Goal: Ask a question

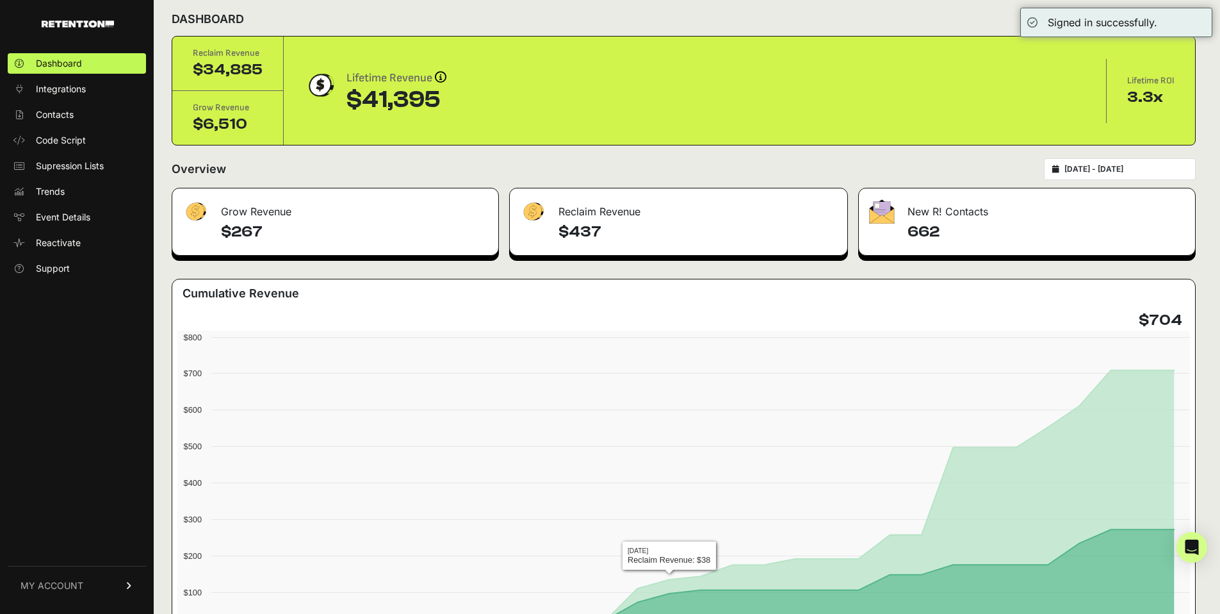
scroll to position [24, 0]
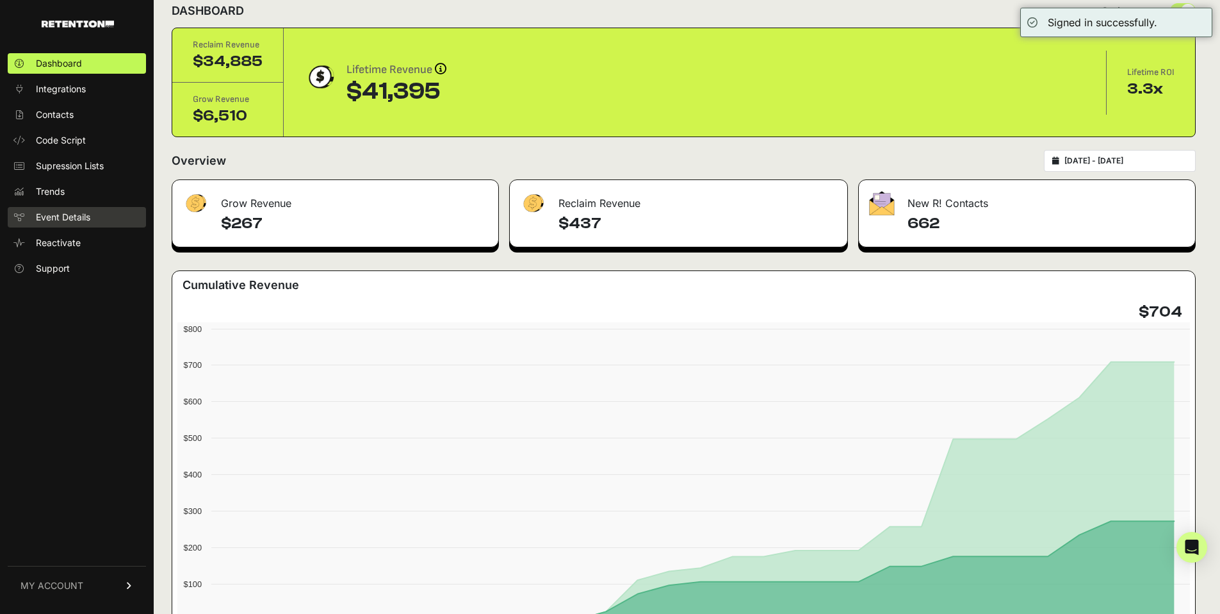
click at [78, 209] on link "Event Details" at bounding box center [77, 217] width 138 height 21
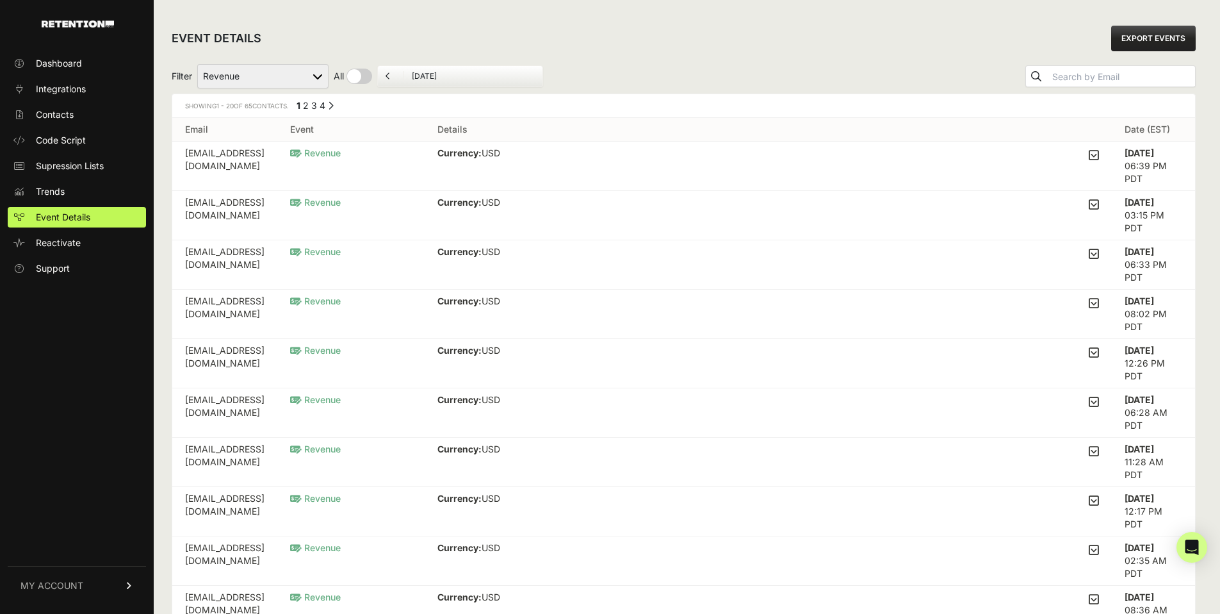
click at [888, 75] on div "Filter Active on Site Reclaim Added to Cart Reclaim Checkout Started Reclaim Re…" at bounding box center [684, 76] width 1024 height 35
click at [70, 89] on span "Integrations" at bounding box center [61, 89] width 50 height 13
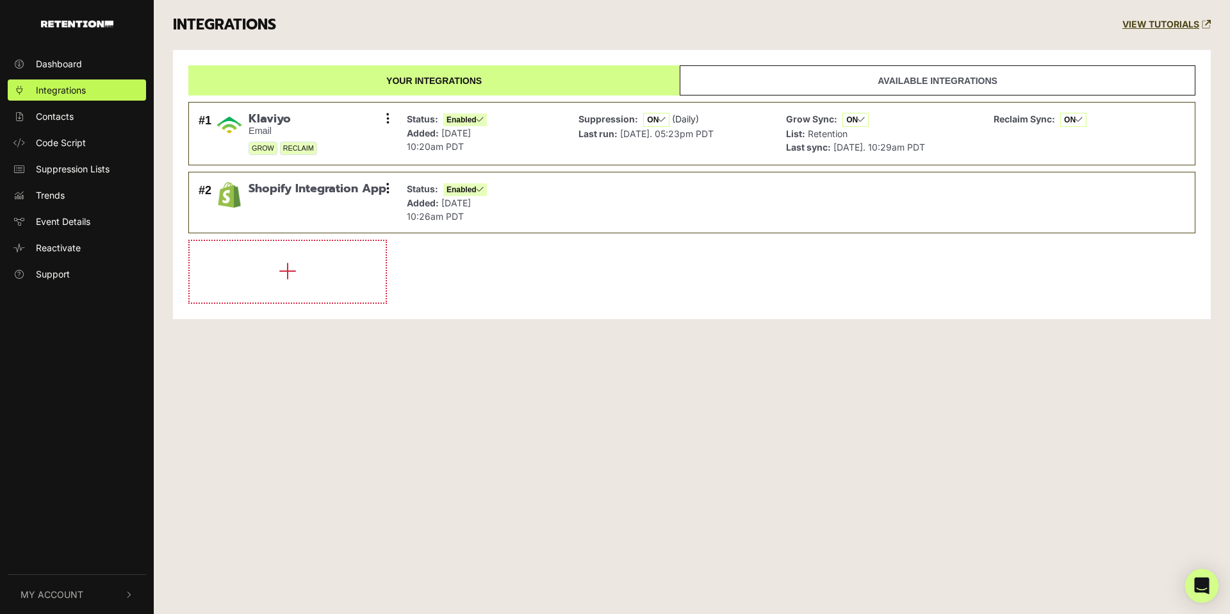
click at [1203, 577] on div "Open Intercom Messenger" at bounding box center [1202, 586] width 34 height 34
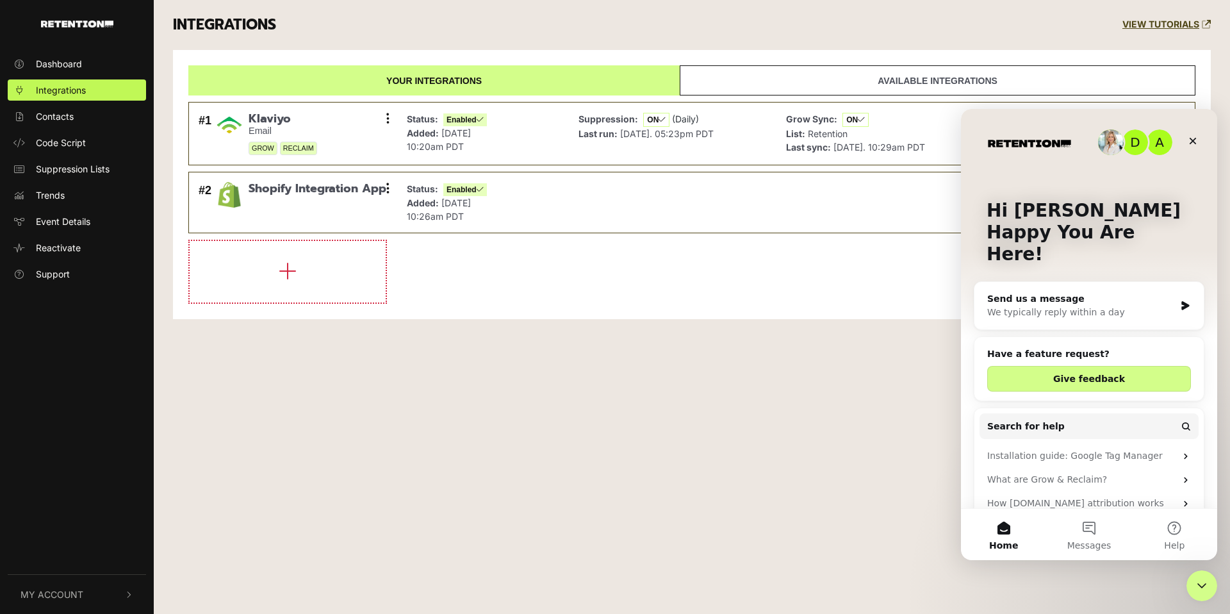
click at [1060, 306] on div "We typically reply within a day" at bounding box center [1081, 312] width 188 height 13
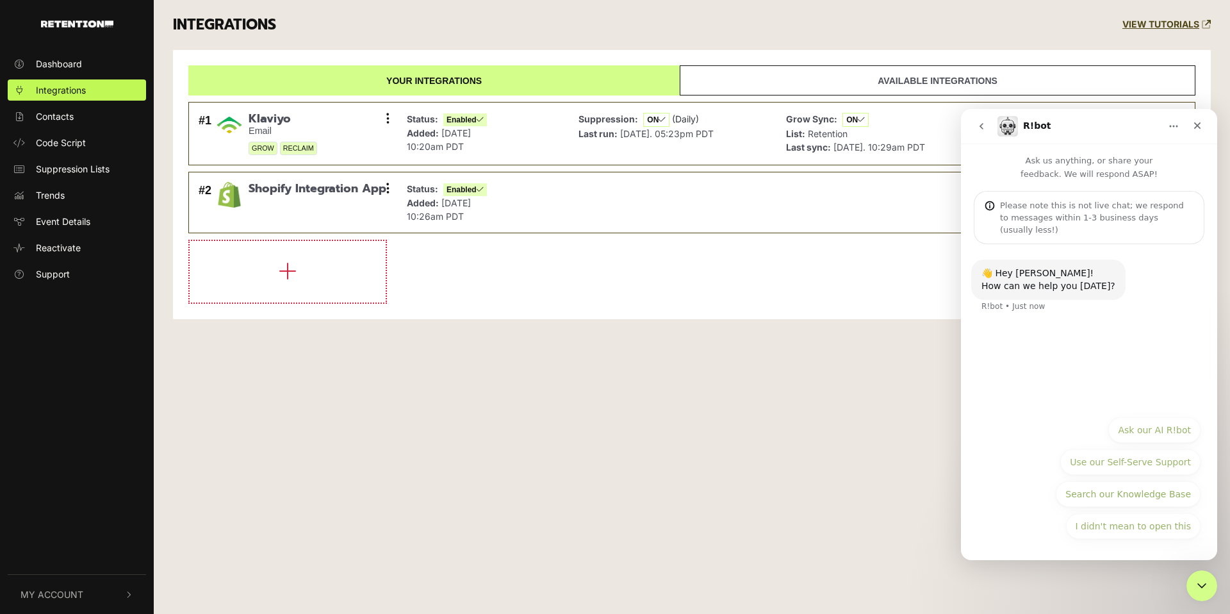
click at [1137, 429] on button "Ask our AI R!bot" at bounding box center [1154, 430] width 92 height 26
click at [985, 129] on icon "go back" at bounding box center [981, 126] width 10 height 10
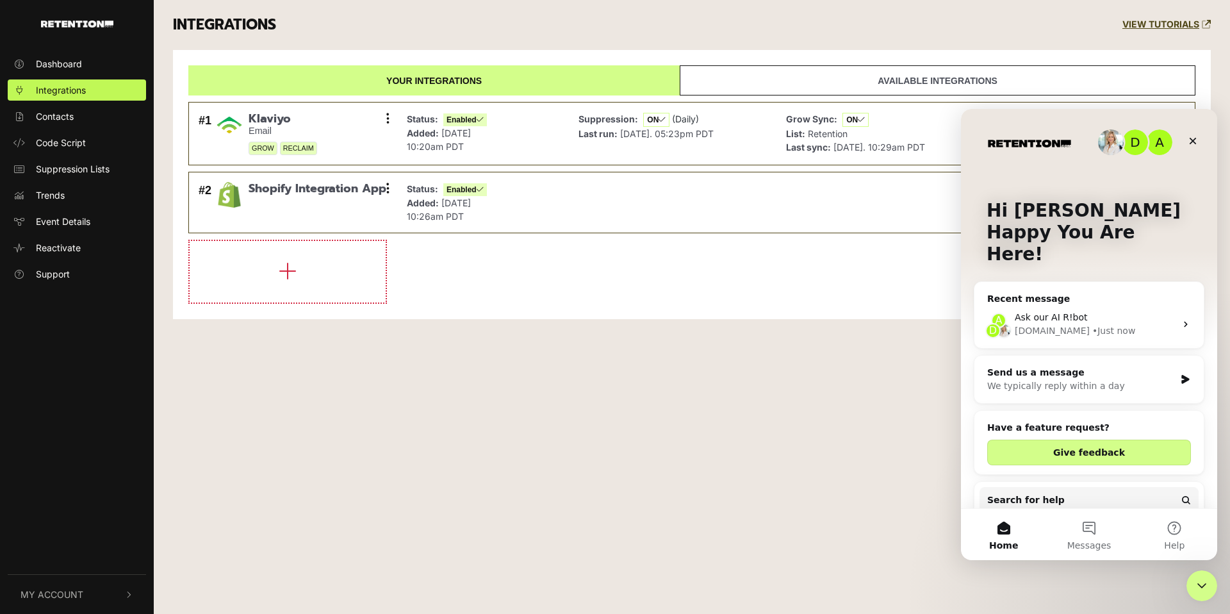
click at [1092, 324] on div "• Just now" at bounding box center [1113, 330] width 43 height 13
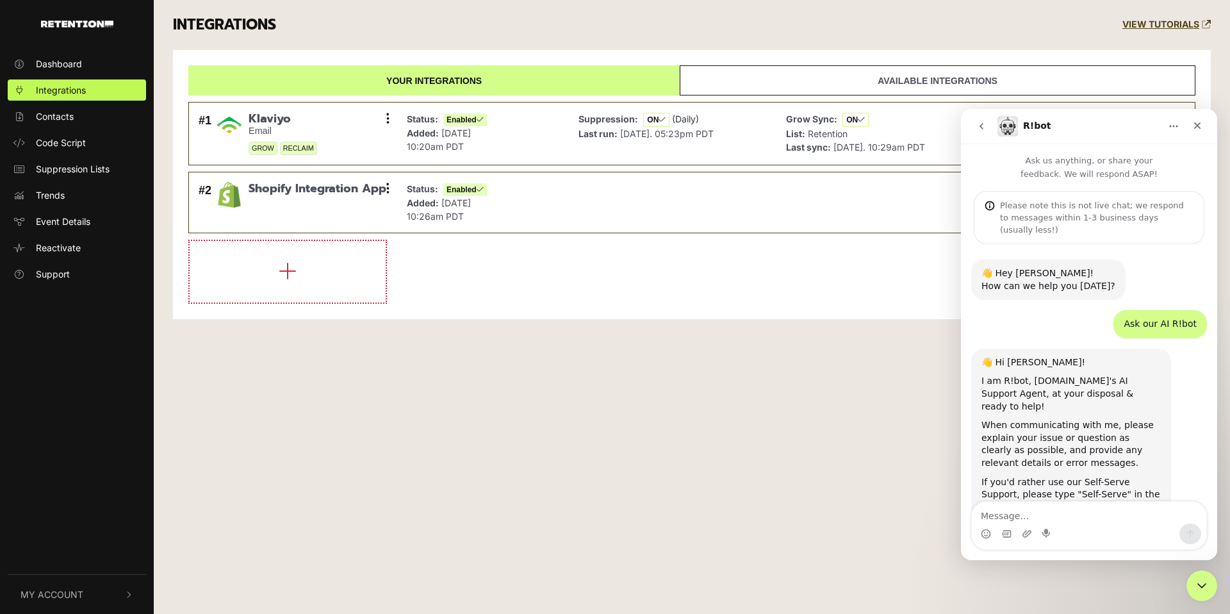
scroll to position [21, 0]
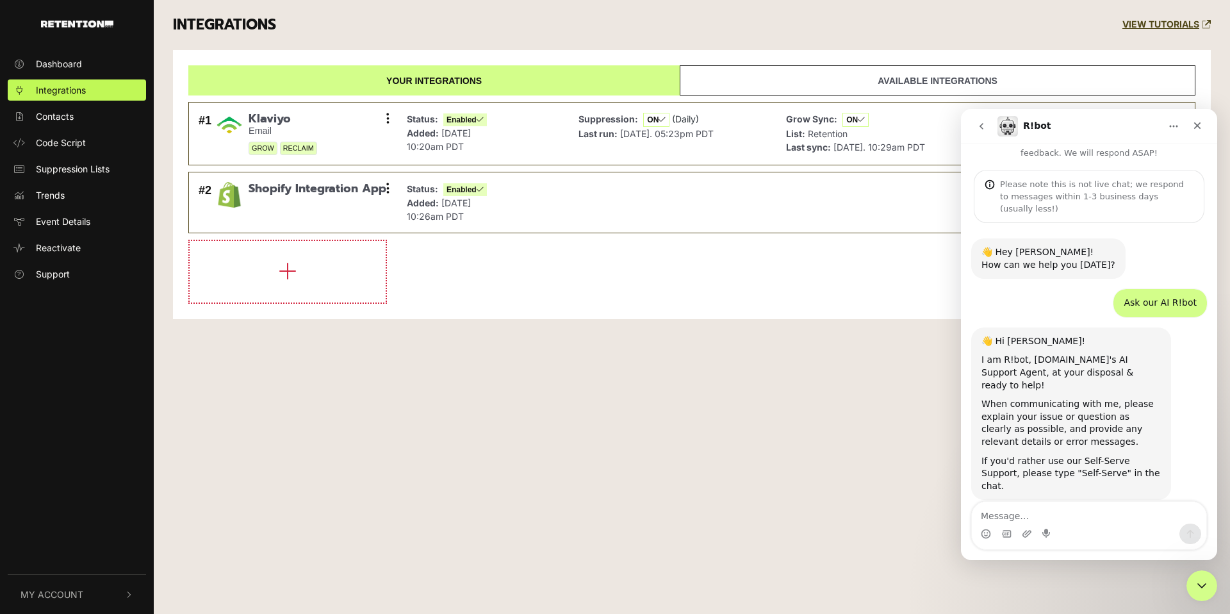
click at [1074, 516] on textarea "Message…" at bounding box center [1089, 513] width 234 height 22
type textarea "Talk to human"
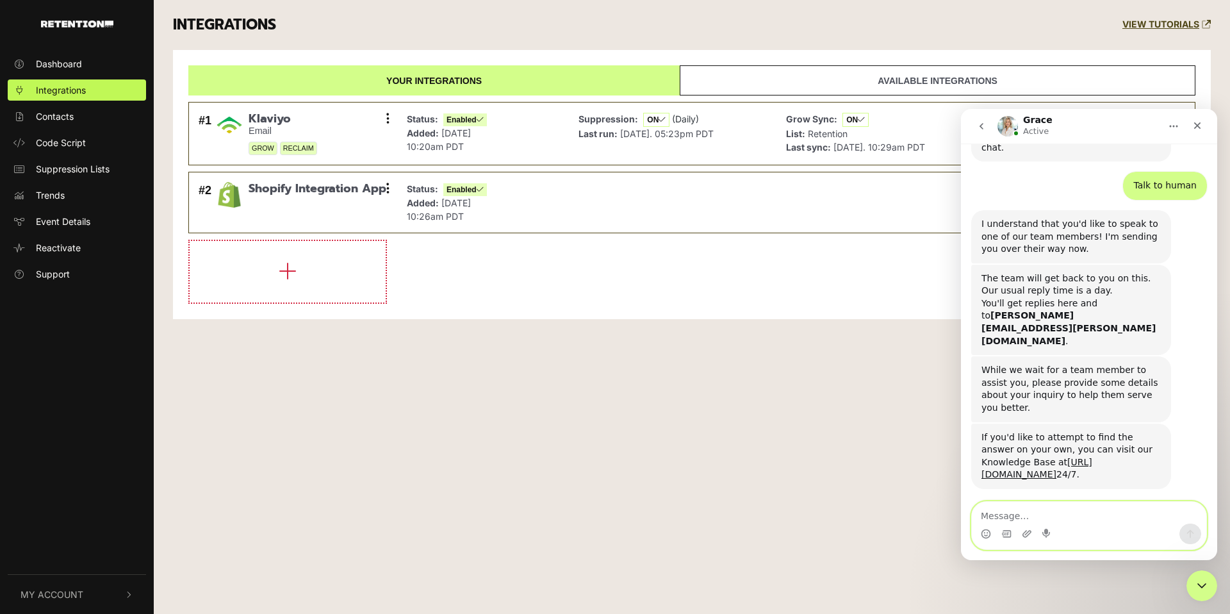
scroll to position [416, 0]
